Goal: Transaction & Acquisition: Purchase product/service

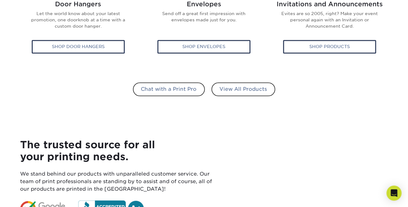
scroll to position [502, 0]
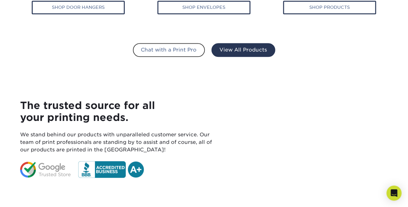
click at [245, 51] on link "View All Products" at bounding box center [243, 50] width 64 height 14
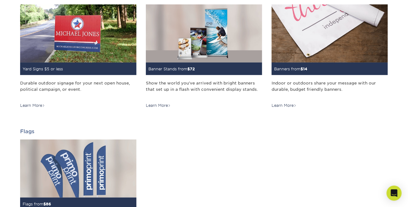
scroll to position [961, 0]
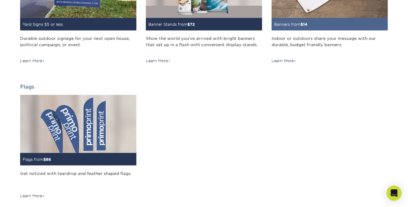
click at [310, 41] on div "Indoor or outdoors share your message with our durable, budget friendly banners." at bounding box center [329, 44] width 116 height 18
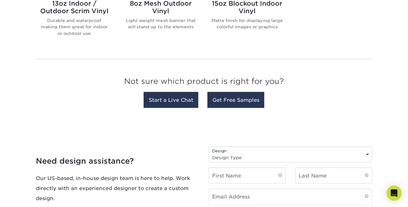
scroll to position [377, 0]
